Goal: Use online tool/utility

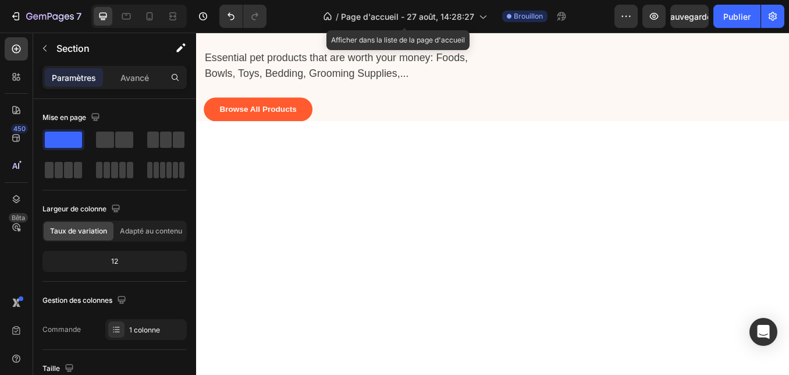
scroll to position [33, 0]
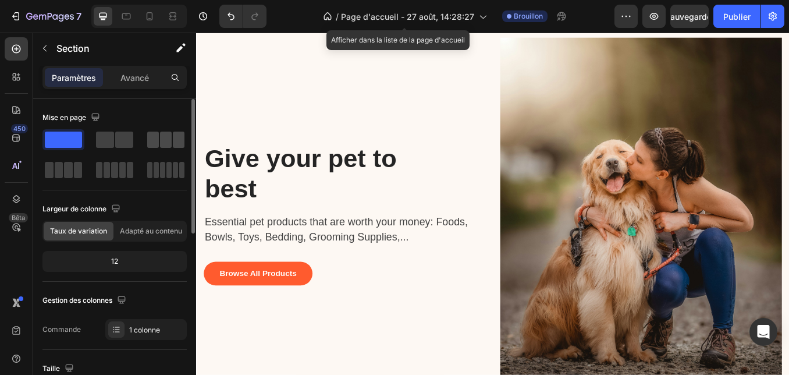
click at [173, 138] on span at bounding box center [179, 139] width 12 height 16
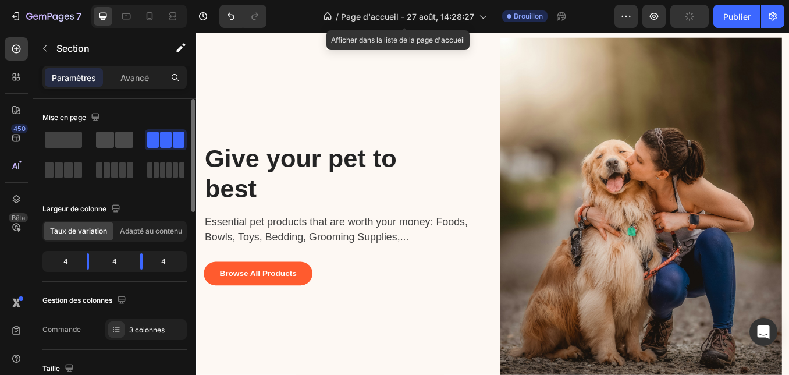
click at [109, 139] on span at bounding box center [105, 139] width 18 height 16
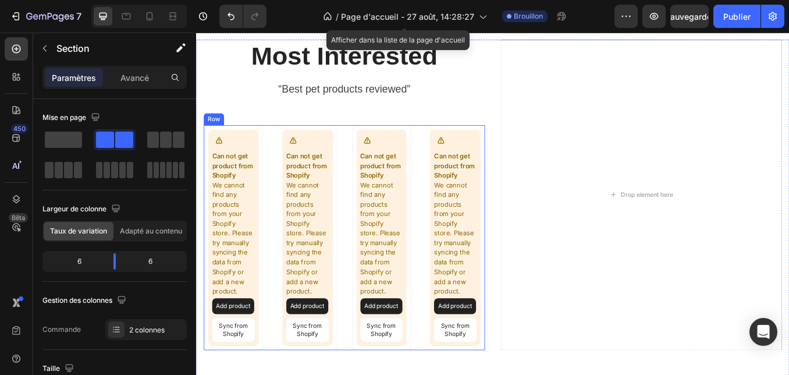
scroll to position [521, 0]
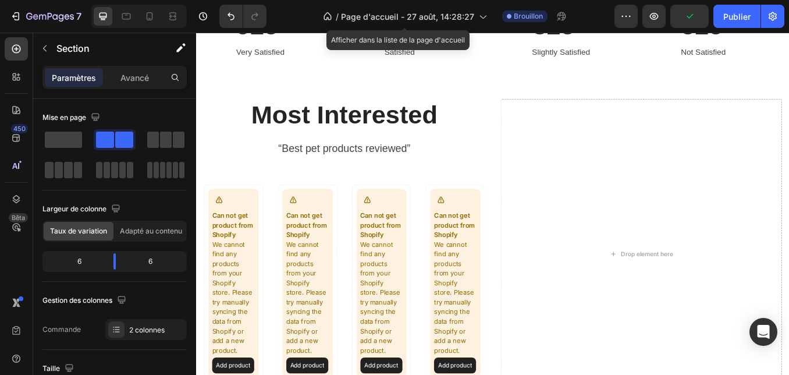
click at [529, 195] on div "Most Interested Heading “Best pet products reviewed” Text block Row Can not get…" at bounding box center [370, 293] width 331 height 365
click at [66, 145] on span at bounding box center [63, 139] width 37 height 16
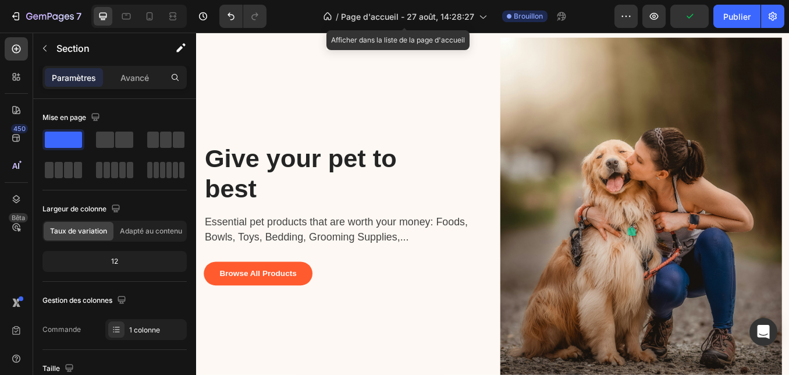
scroll to position [0, 0]
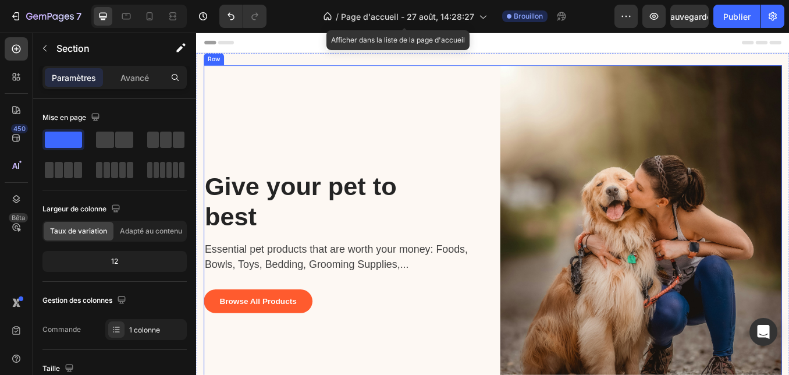
click at [540, 78] on div "Give your pet to best Heading Essential pet products that are worth your money:…" at bounding box center [545, 278] width 681 height 415
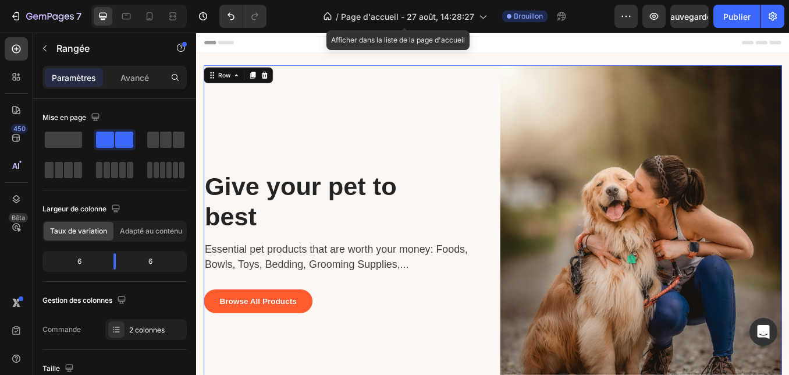
click at [490, 89] on div "Give your pet to best Heading Essential pet products that are worth your money:…" at bounding box center [371, 278] width 332 height 415
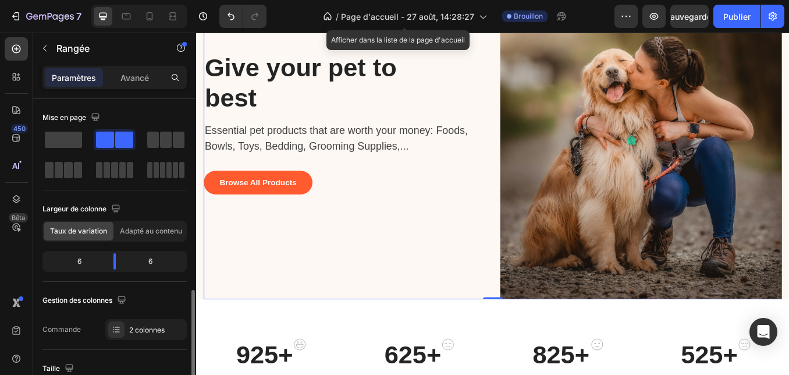
scroll to position [140, 0]
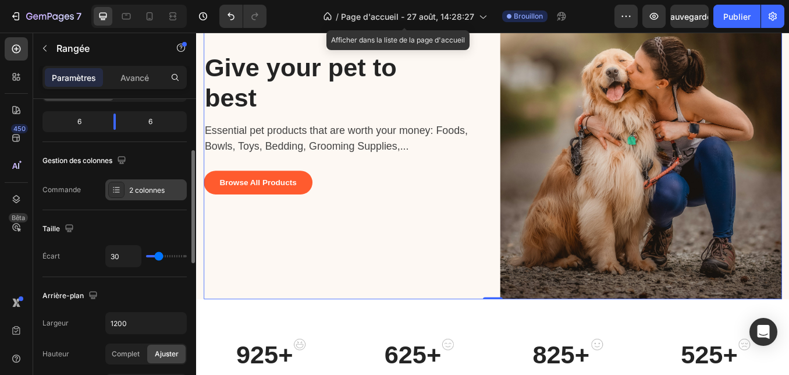
click at [121, 190] on div at bounding box center [116, 189] width 16 height 16
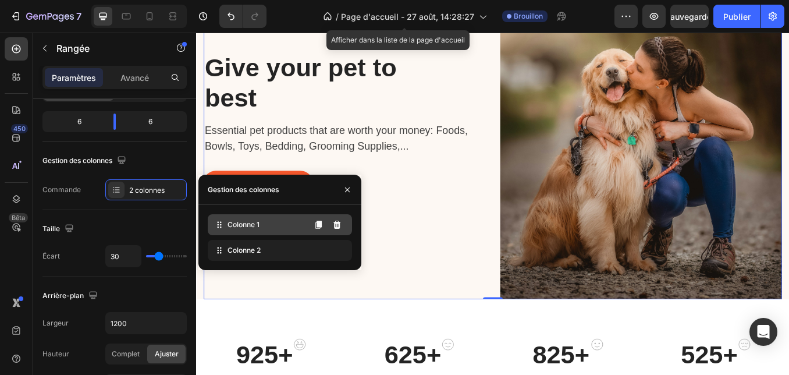
click at [233, 229] on span "Colonne 1" at bounding box center [243, 224] width 32 height 10
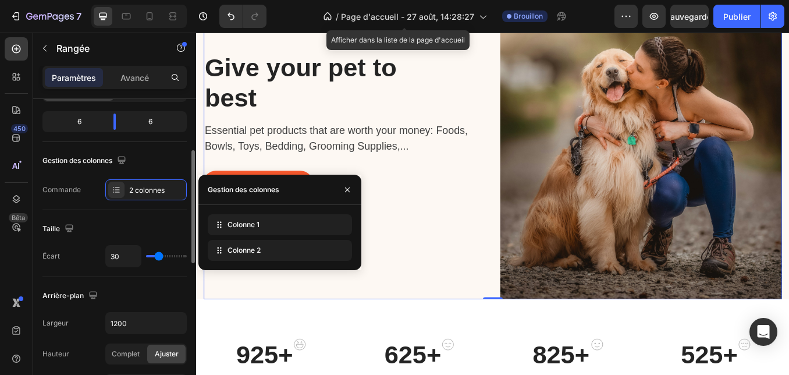
click at [147, 219] on div "Taille Écart 30" at bounding box center [114, 243] width 144 height 67
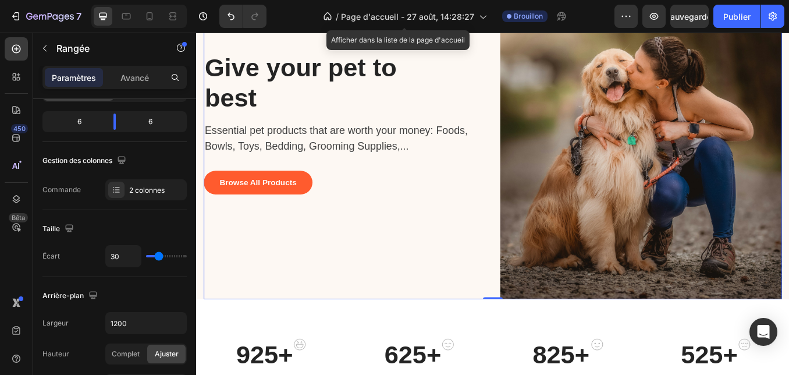
scroll to position [0, 0]
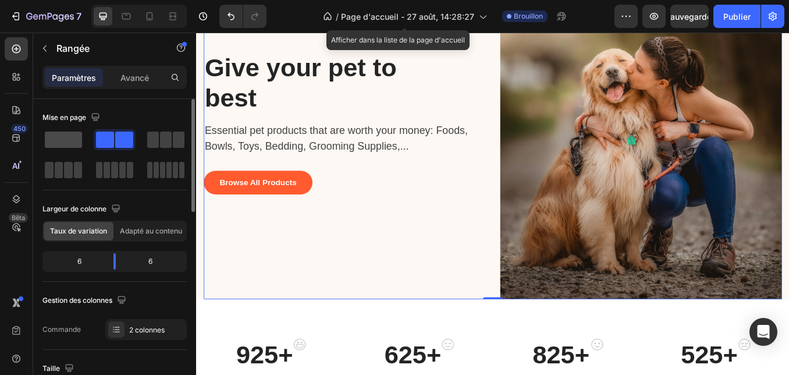
click at [49, 143] on span at bounding box center [63, 139] width 37 height 16
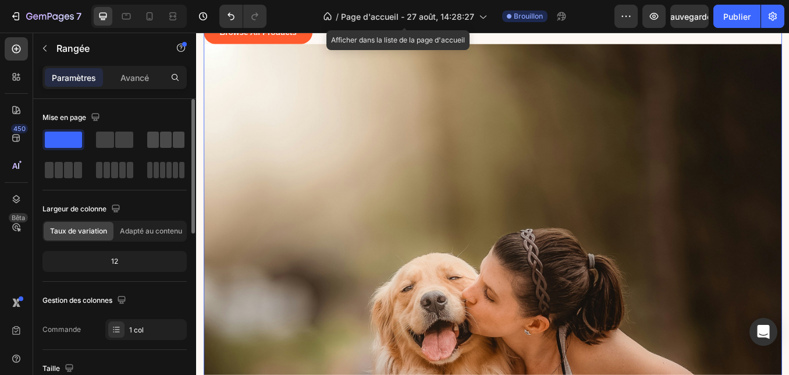
scroll to position [19, 0]
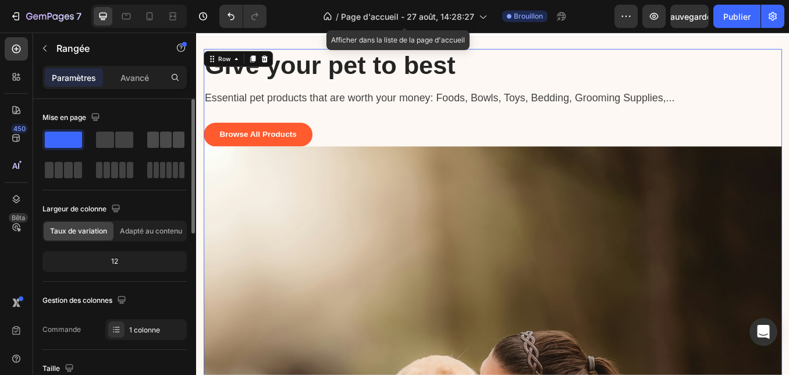
click at [165, 141] on span at bounding box center [166, 139] width 12 height 16
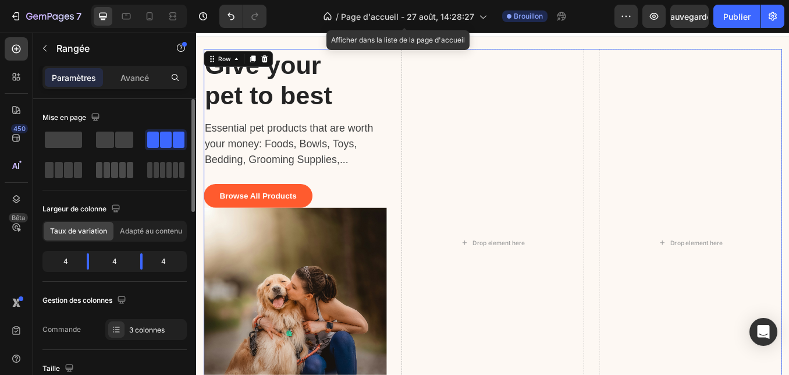
click at [109, 168] on span at bounding box center [107, 170] width 6 height 16
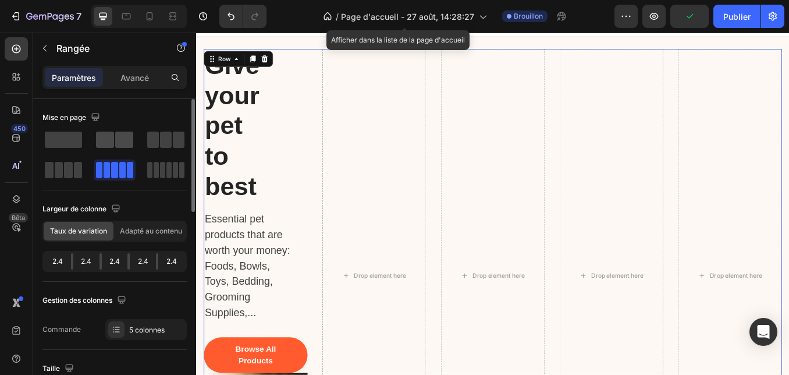
click at [119, 140] on span at bounding box center [124, 139] width 18 height 16
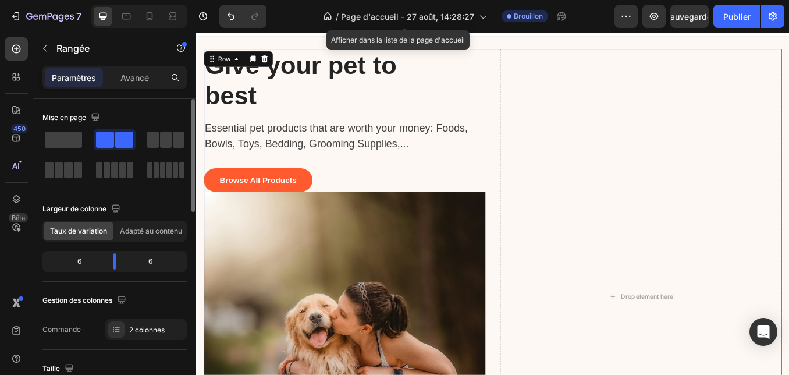
click at [119, 140] on span at bounding box center [124, 139] width 18 height 16
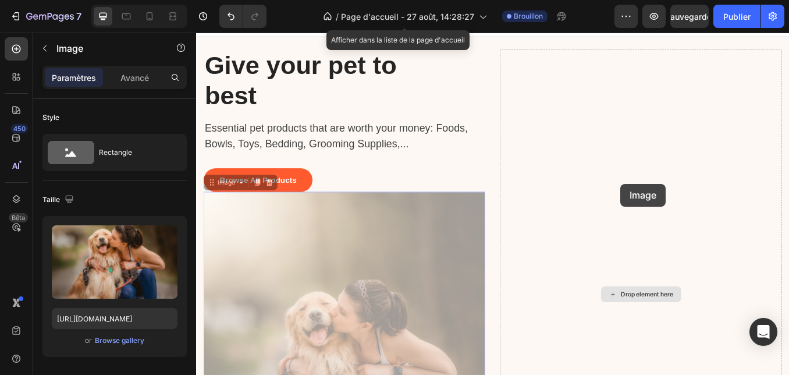
scroll to position [30, 0]
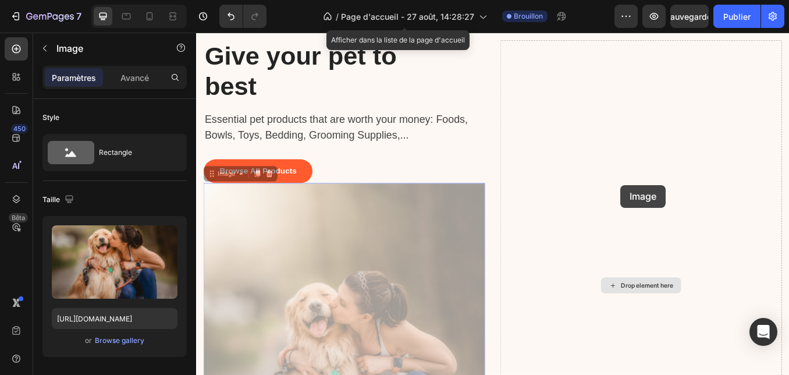
drag, startPoint x: 414, startPoint y: 338, endPoint x: 696, endPoint y: 212, distance: 308.5
click at [696, 212] on div "Give your pet to best Heading Essential pet products that are worth your money:…" at bounding box center [545, 330] width 681 height 578
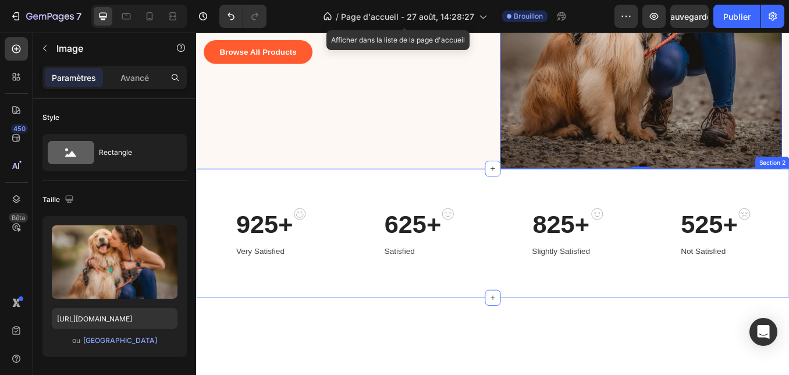
scroll to position [14, 0]
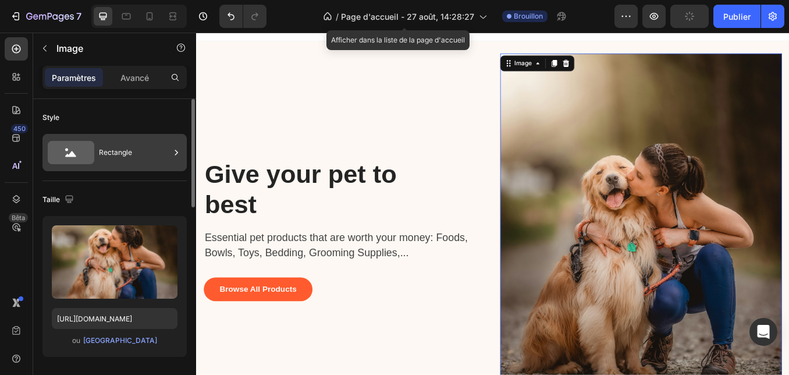
click at [132, 150] on font "Rectangle" at bounding box center [115, 152] width 33 height 9
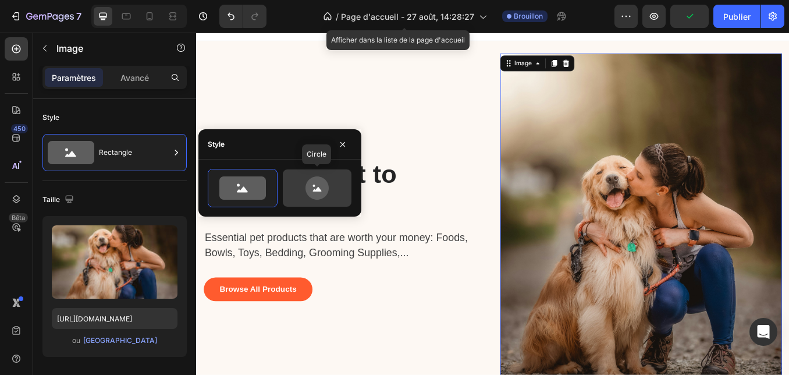
click at [319, 194] on icon at bounding box center [316, 187] width 23 height 23
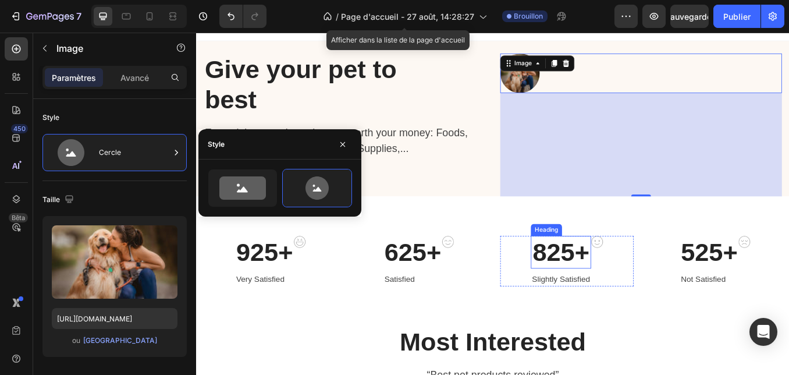
scroll to position [0, 0]
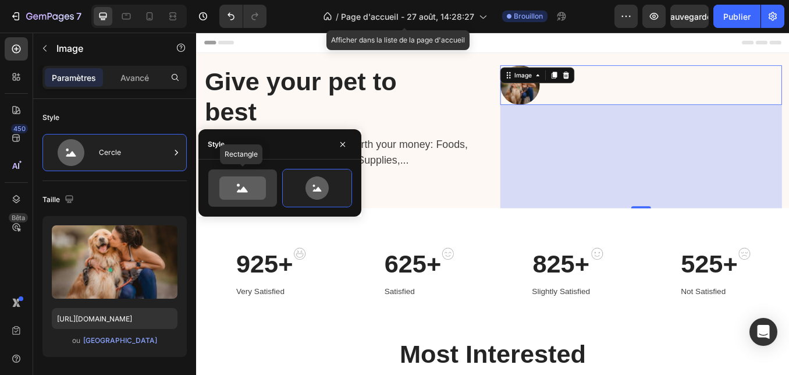
click at [248, 197] on icon at bounding box center [242, 187] width 47 height 23
type input "100"
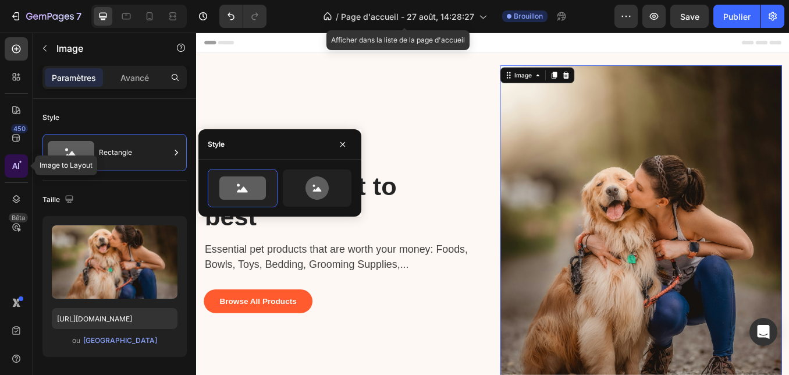
click at [18, 164] on icon at bounding box center [18, 166] width 1 height 6
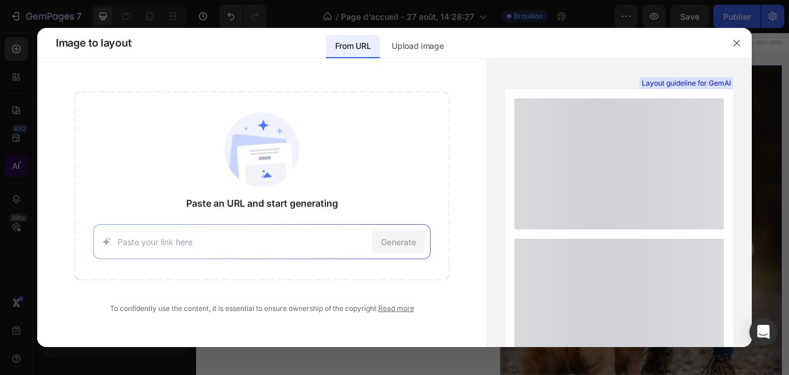
scroll to position [70, 0]
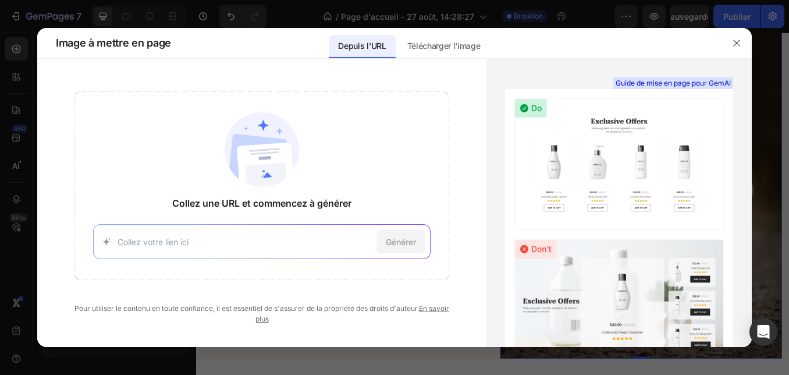
click at [184, 242] on input at bounding box center [244, 242] width 254 height 12
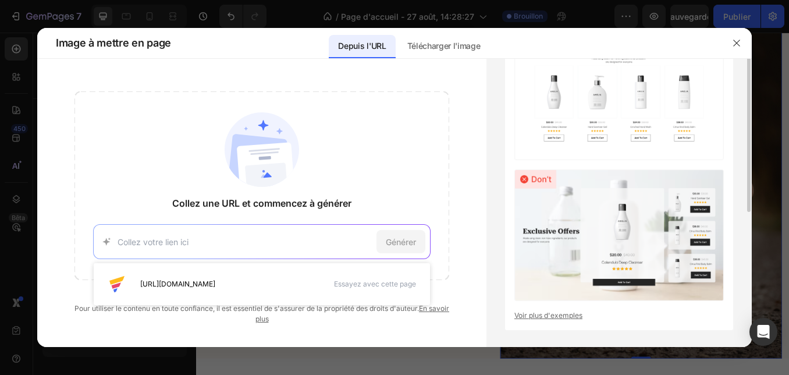
scroll to position [0, 0]
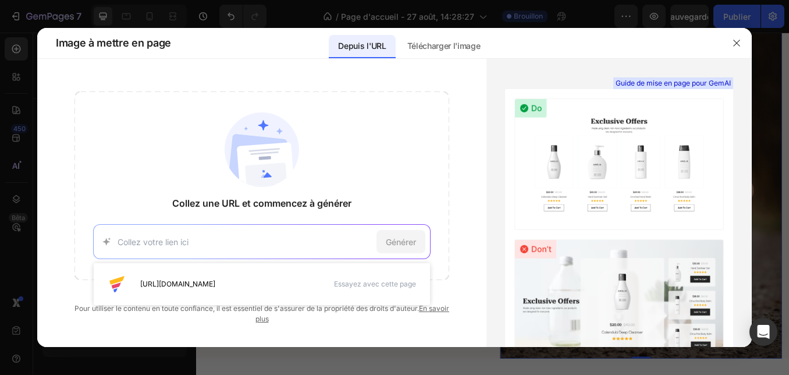
click at [277, 240] on input at bounding box center [244, 242] width 254 height 12
